Goal: Information Seeking & Learning: Check status

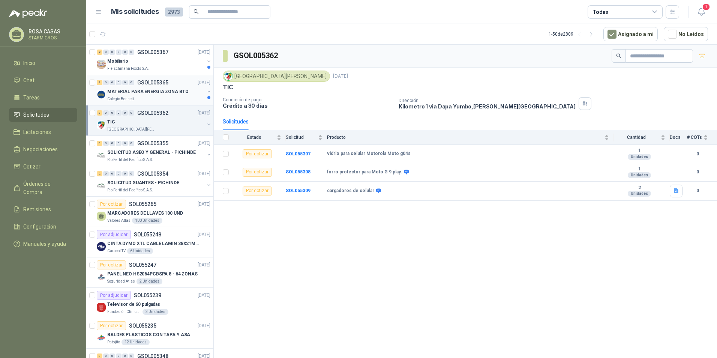
click at [172, 98] on div "Colegio Bennett" at bounding box center [155, 99] width 97 height 6
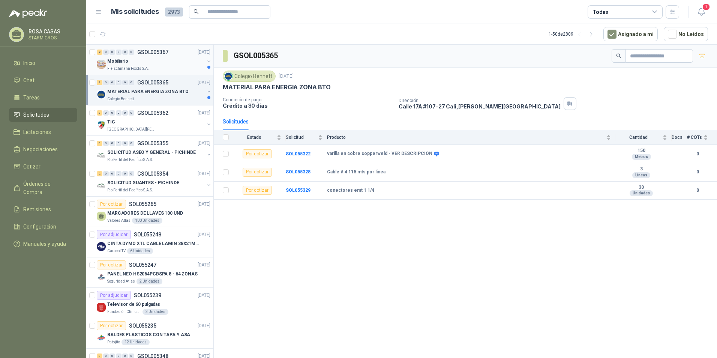
click at [147, 66] on p "Fleischmann Foods S.A." at bounding box center [128, 69] width 42 height 6
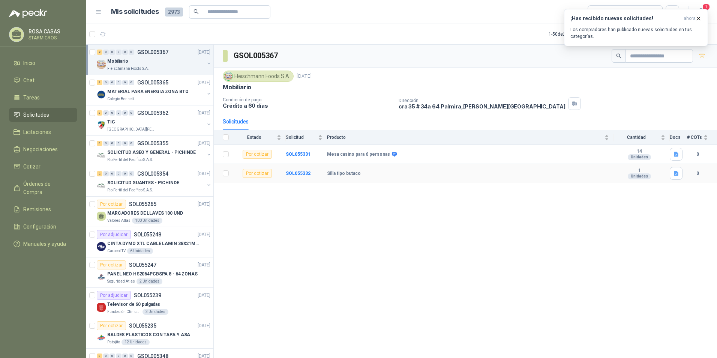
click at [514, 222] on div "GSOL005367 Fleischmann Foods S.A. 10 sept, 2025 Mobiliario Condición de pago Cr…" at bounding box center [465, 203] width 503 height 316
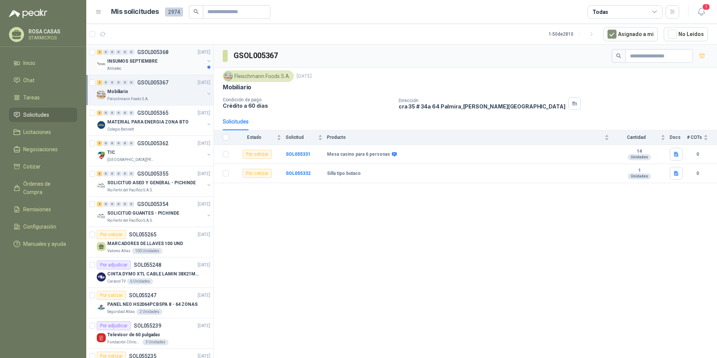
click at [156, 54] on p "GSOL005368" at bounding box center [152, 51] width 31 height 5
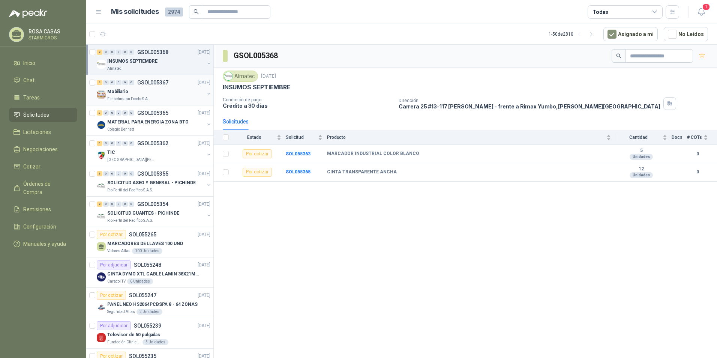
click at [116, 94] on p "Mobiliario" at bounding box center [117, 91] width 21 height 7
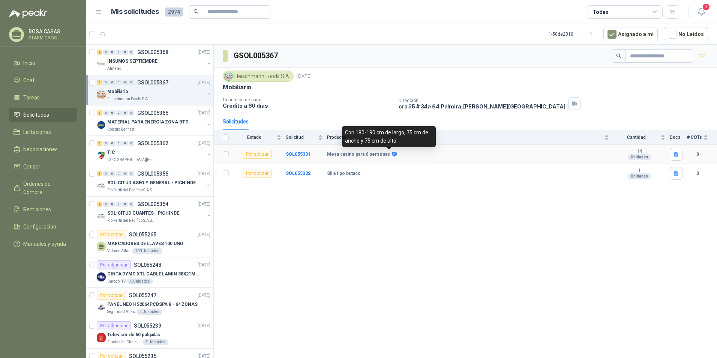
click at [392, 154] on icon at bounding box center [394, 154] width 5 height 4
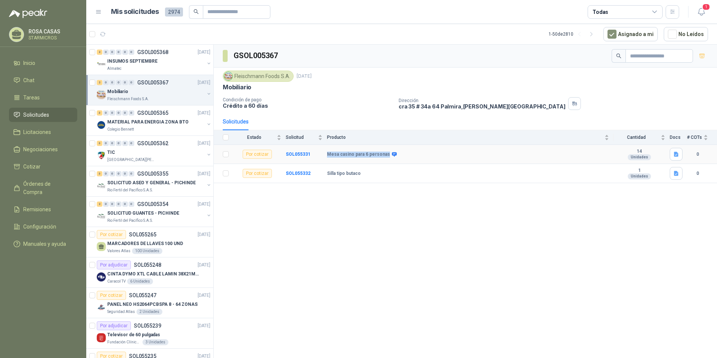
drag, startPoint x: 329, startPoint y: 152, endPoint x: 385, endPoint y: 153, distance: 56.3
click at [385, 153] on tr "Por cotizar SOL055331 Mesa casino para 6 personas 14 Unidades 0" at bounding box center [465, 154] width 503 height 19
copy tr "Mesa casino para 6 personas"
click at [449, 229] on div "GSOL005367 Fleischmann Foods S.A. 10 sept, 2025 Mobiliario Condición de pago Cr…" at bounding box center [465, 203] width 503 height 316
click at [702, 12] on icon "button" at bounding box center [701, 11] width 9 height 9
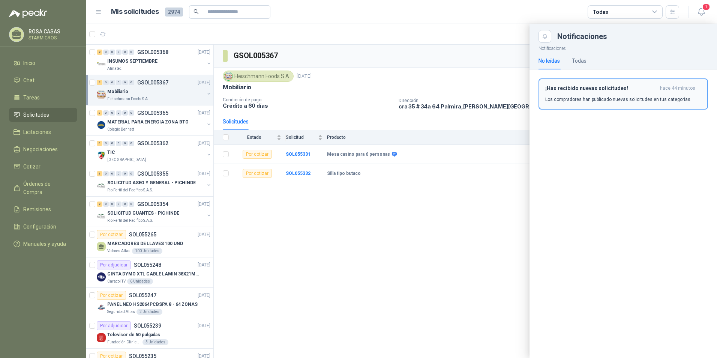
click at [588, 98] on p "Los compradores han publicado nuevas solicitudes en tus categorías." at bounding box center [618, 99] width 146 height 7
